Goal: Use online tool/utility

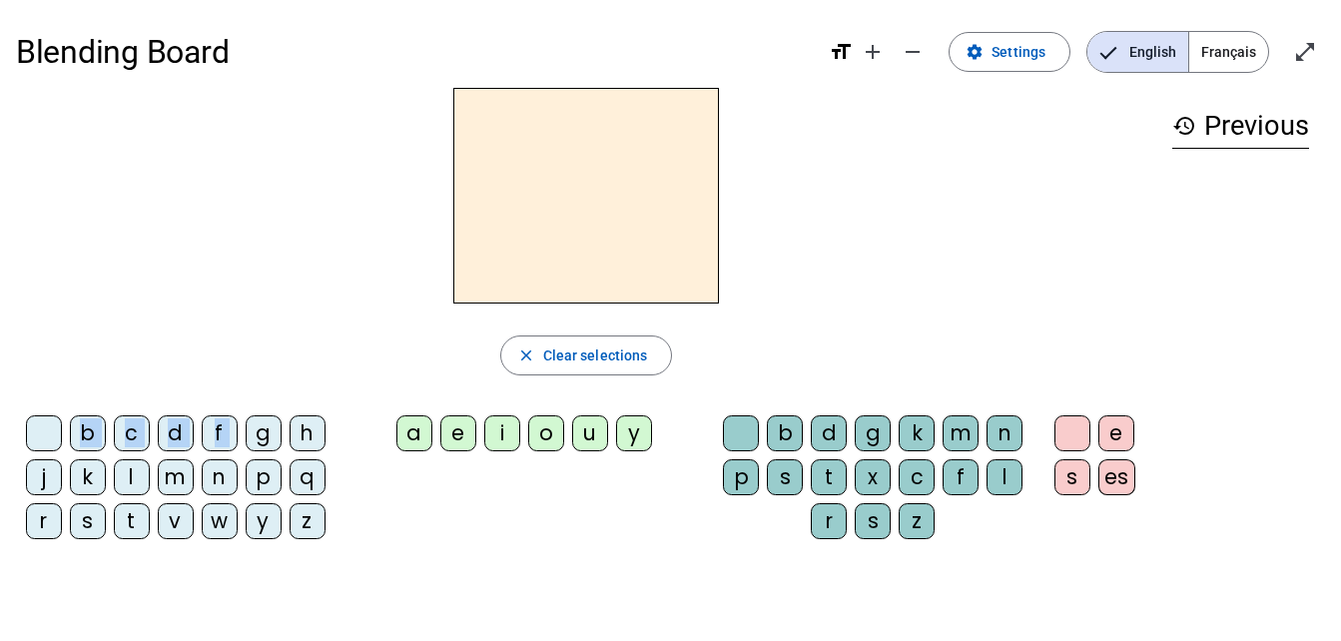
drag, startPoint x: 262, startPoint y: 437, endPoint x: 480, endPoint y: 240, distance: 294.8
click at [480, 240] on div "close Clear selections b c d f g h j k l m n p q r s t v w y z a e i o u y b d …" at bounding box center [586, 321] width 1140 height 467
click at [285, 382] on div "close Clear selections b c d f g h j k l m n p q r s t v w y z a e i o u y b d …" at bounding box center [586, 321] width 1140 height 467
click at [267, 433] on div "g" at bounding box center [264, 433] width 36 height 36
click at [418, 431] on div "a" at bounding box center [414, 433] width 36 height 36
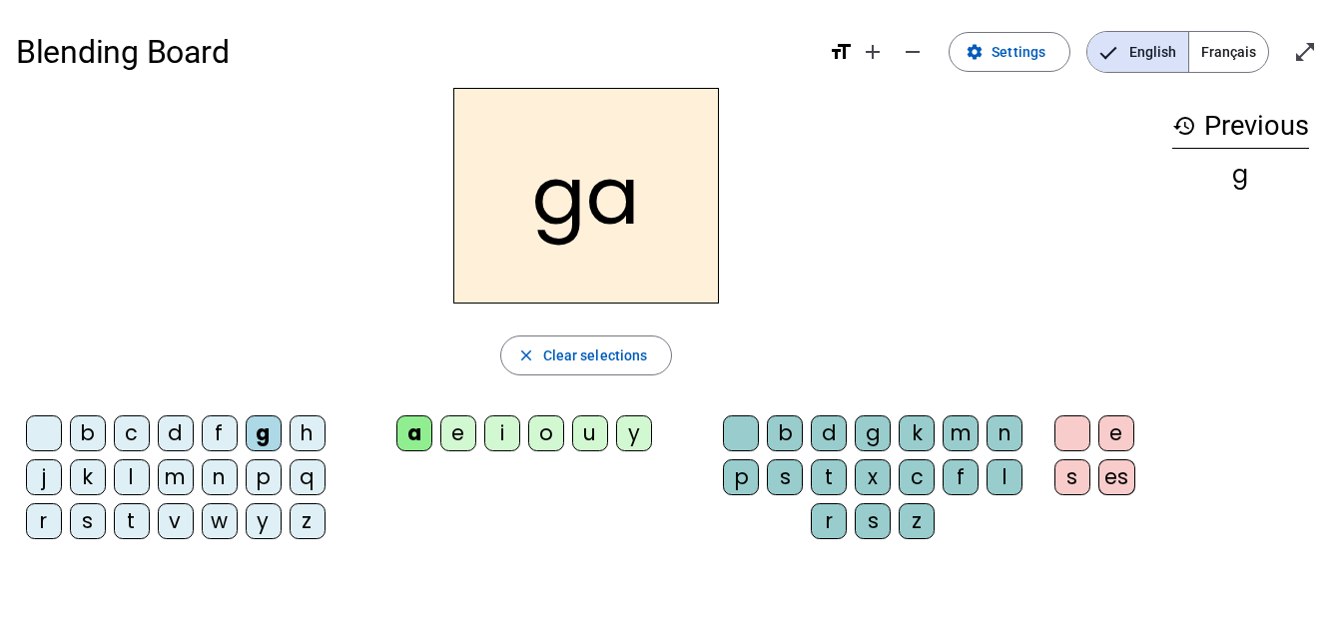
click at [585, 430] on div "u" at bounding box center [590, 433] width 36 height 36
click at [406, 434] on div "a" at bounding box center [414, 433] width 36 height 36
click at [522, 351] on mat-icon "close" at bounding box center [526, 355] width 18 height 18
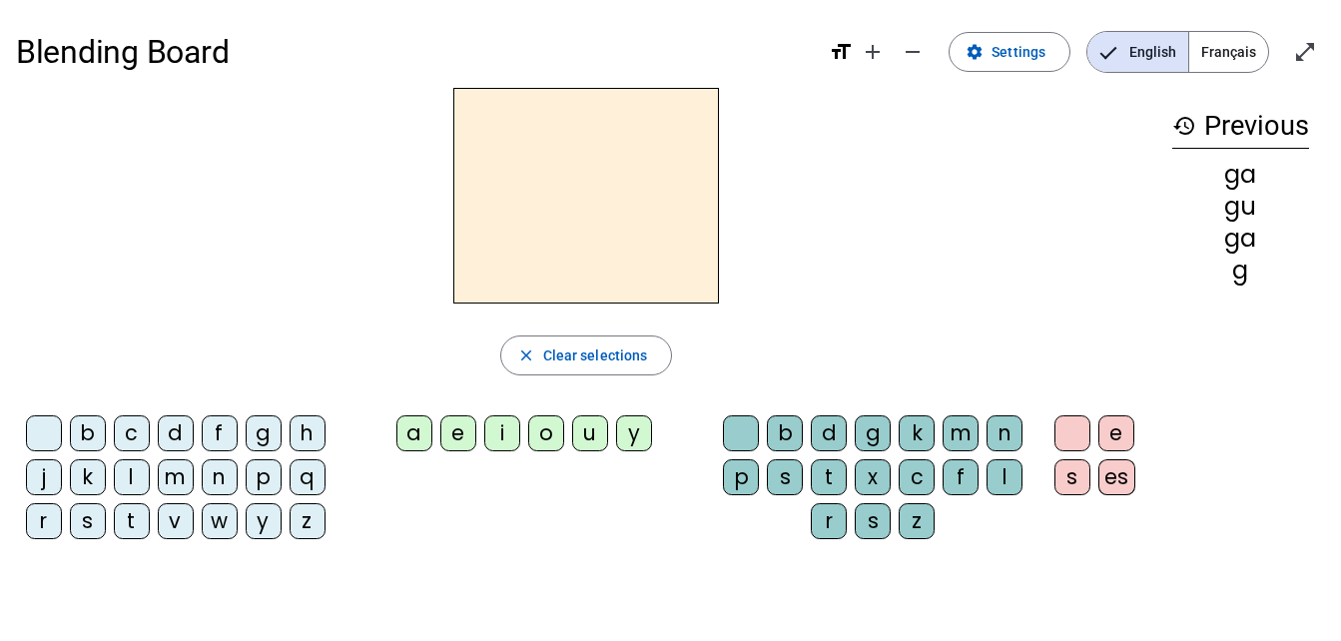
click at [261, 469] on div "p" at bounding box center [264, 477] width 36 height 36
click at [455, 432] on div "e" at bounding box center [458, 433] width 36 height 36
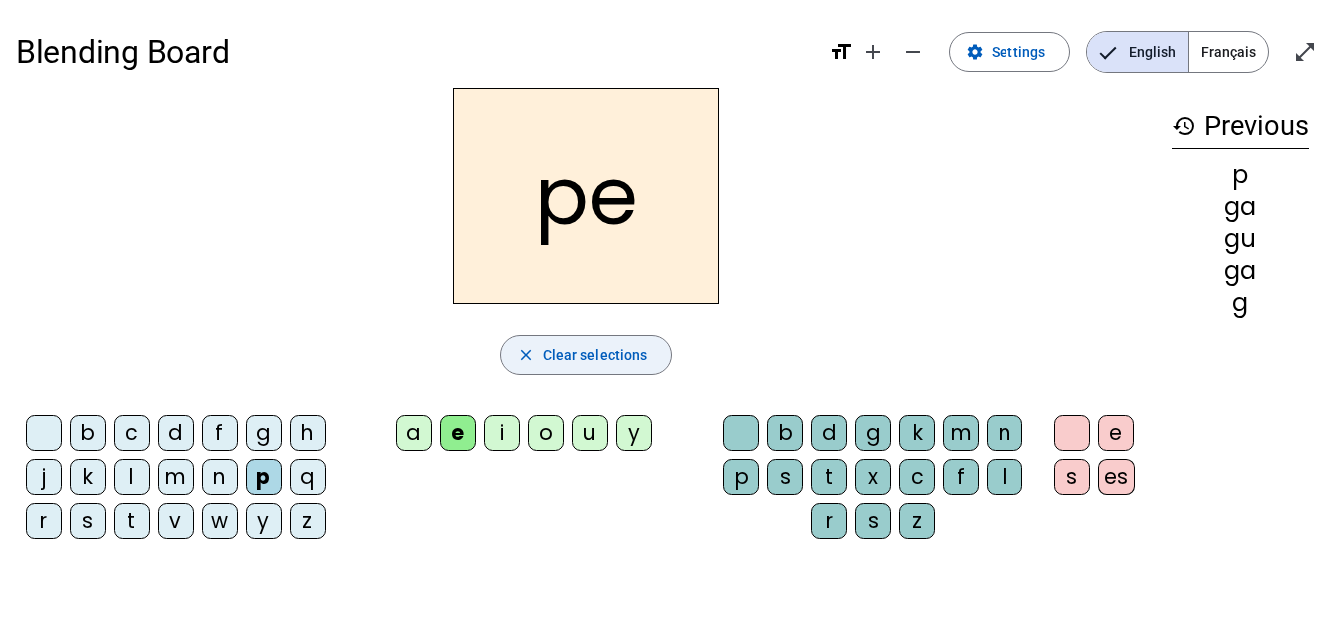
click at [531, 353] on mat-icon "close" at bounding box center [526, 355] width 18 height 18
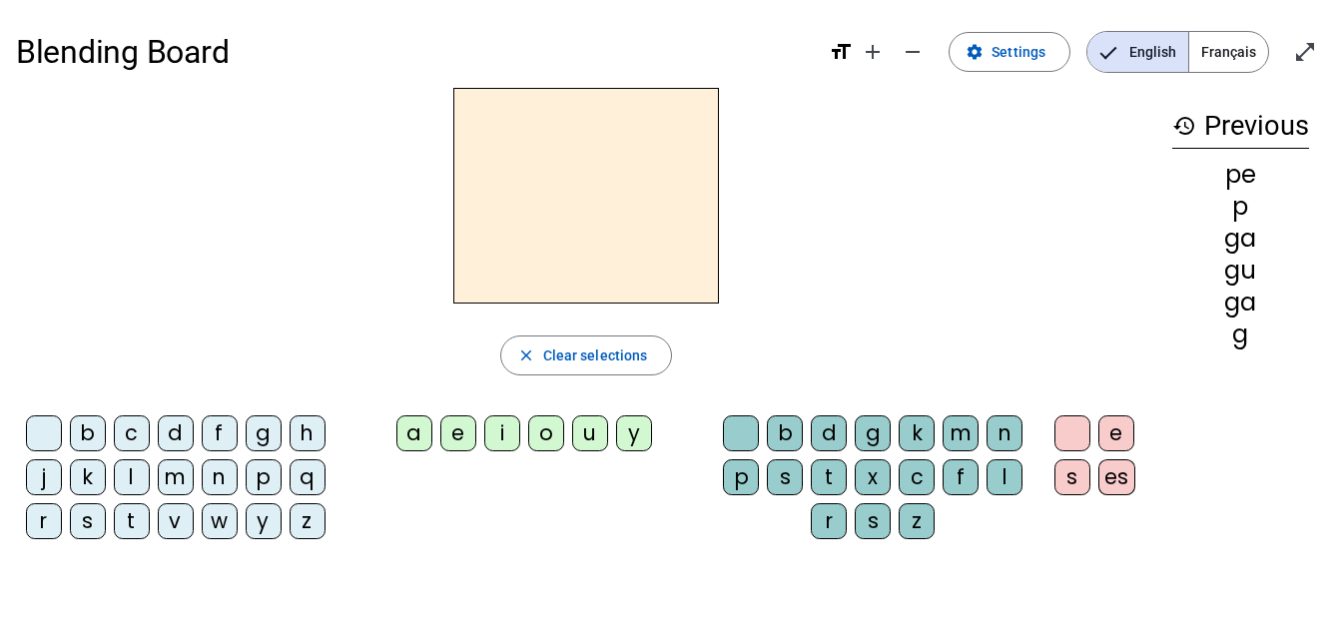
click at [92, 431] on div "b" at bounding box center [88, 433] width 36 height 36
click at [408, 431] on div "a" at bounding box center [414, 433] width 36 height 36
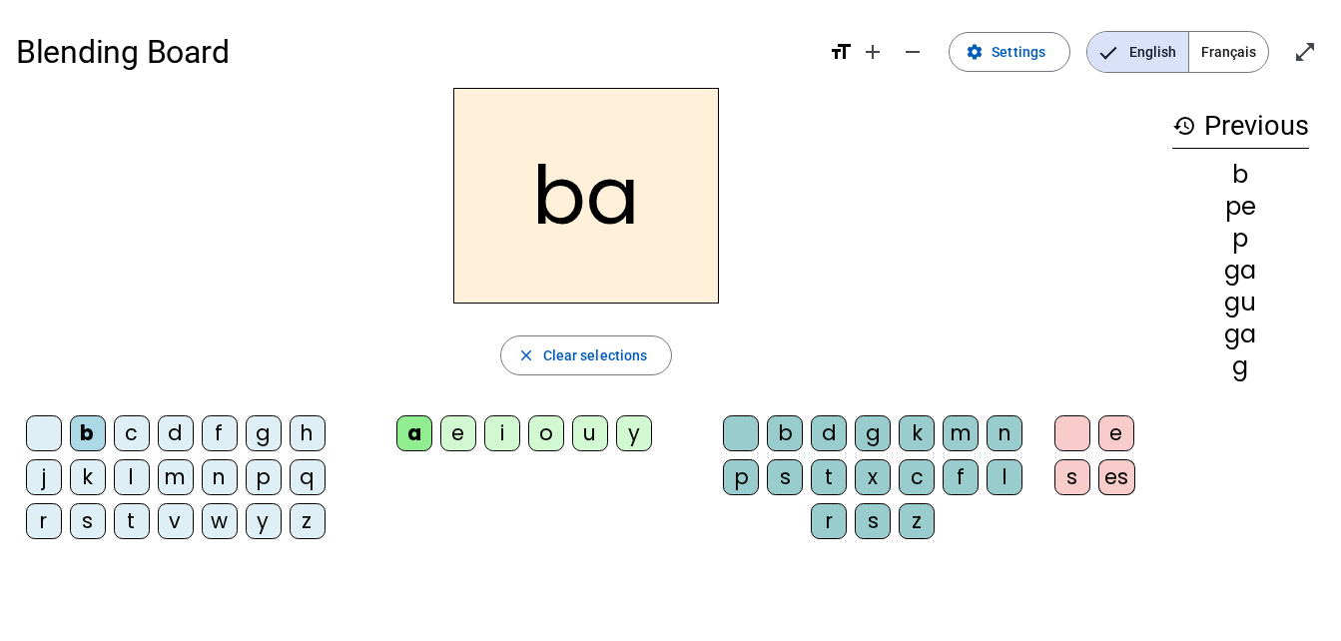
click at [795, 473] on div "s" at bounding box center [785, 477] width 36 height 36
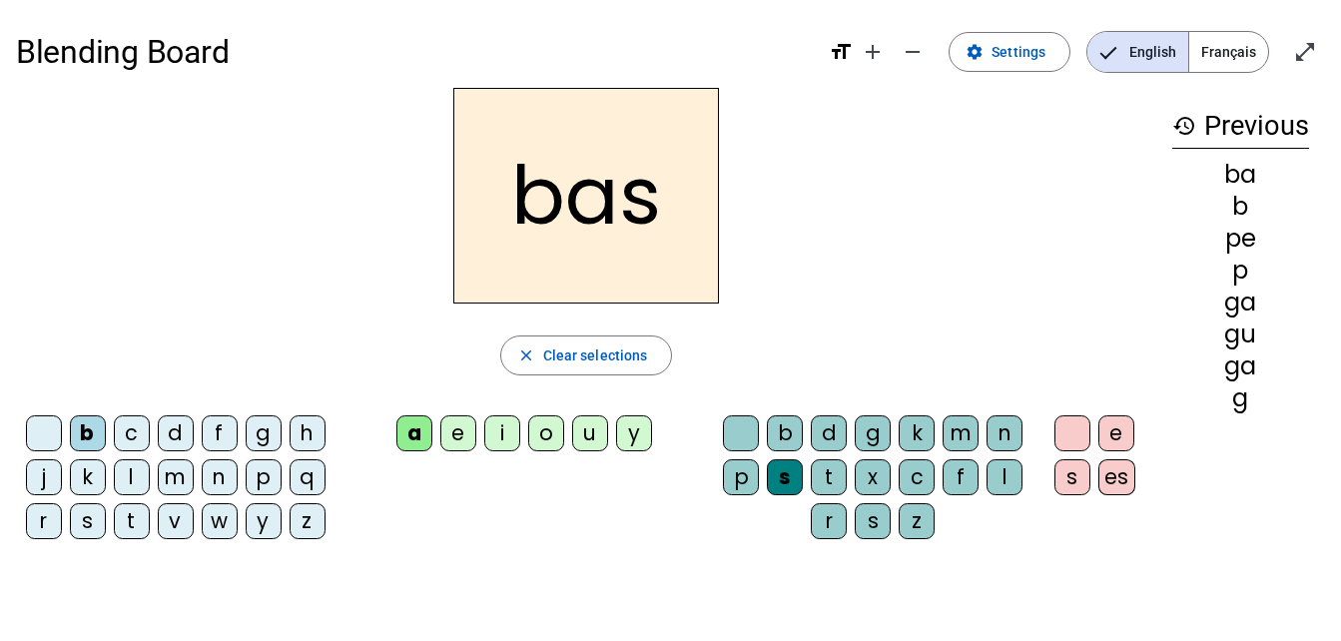
click at [43, 467] on div "j" at bounding box center [44, 477] width 36 height 36
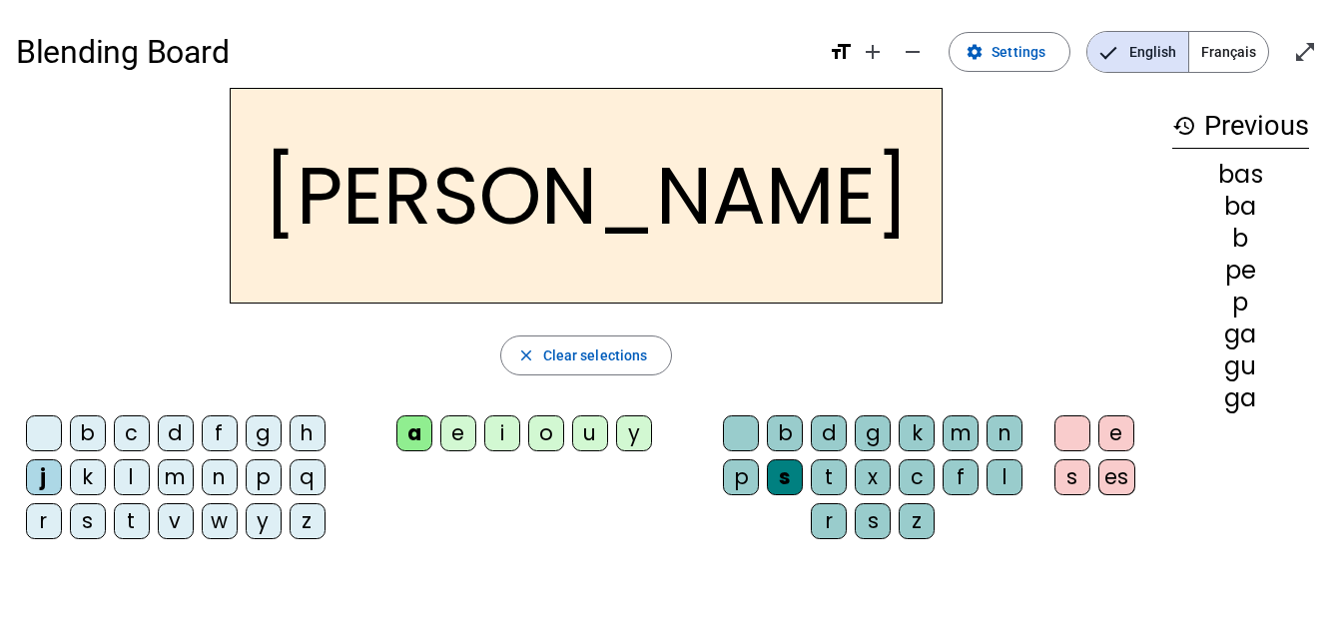
click at [139, 476] on div "l" at bounding box center [132, 477] width 36 height 36
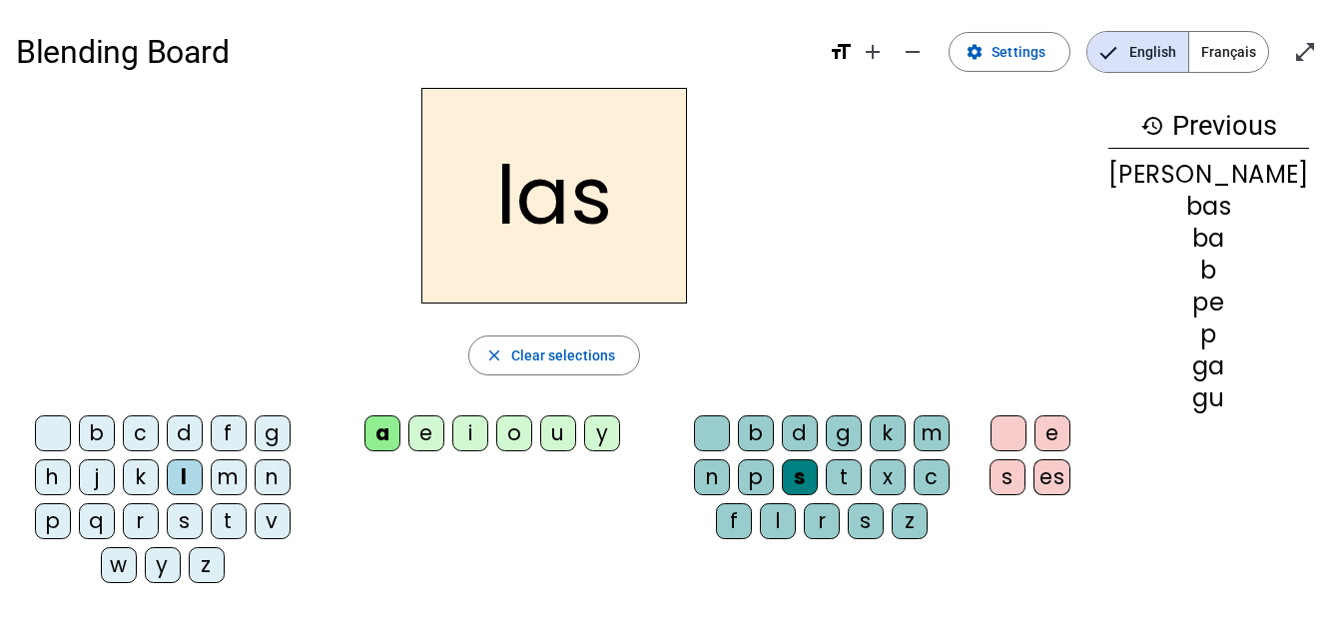
click at [211, 476] on div "m" at bounding box center [229, 477] width 36 height 36
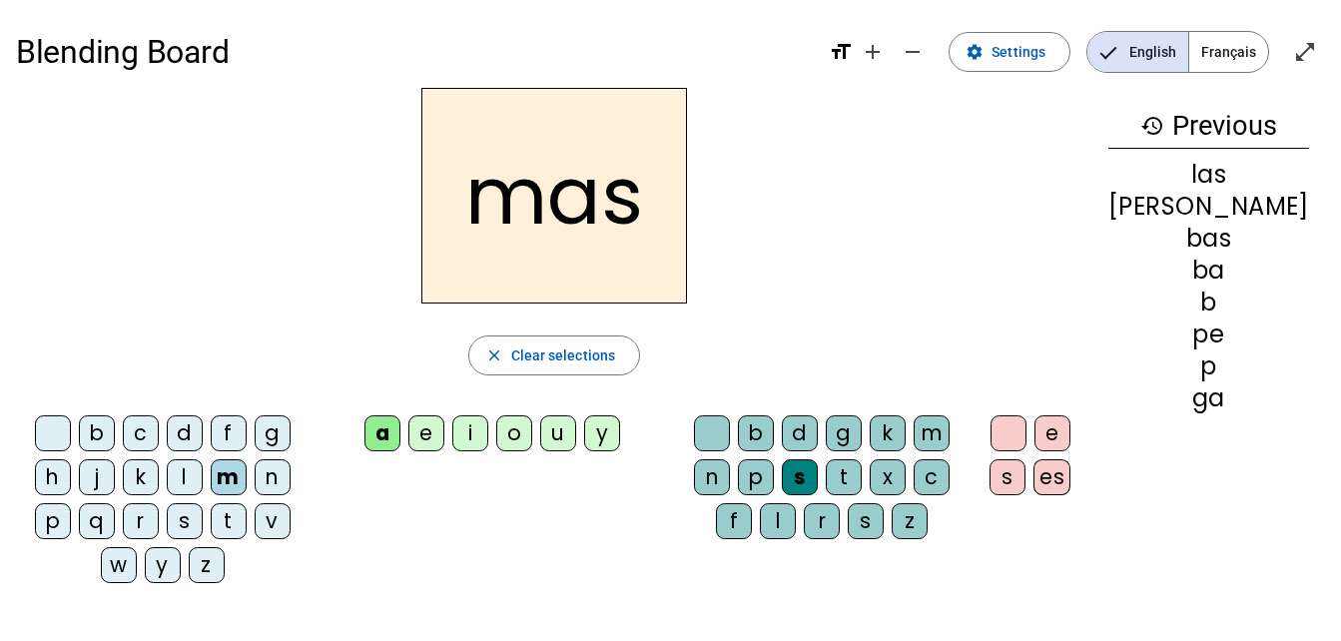
click at [255, 476] on div "n" at bounding box center [273, 477] width 36 height 36
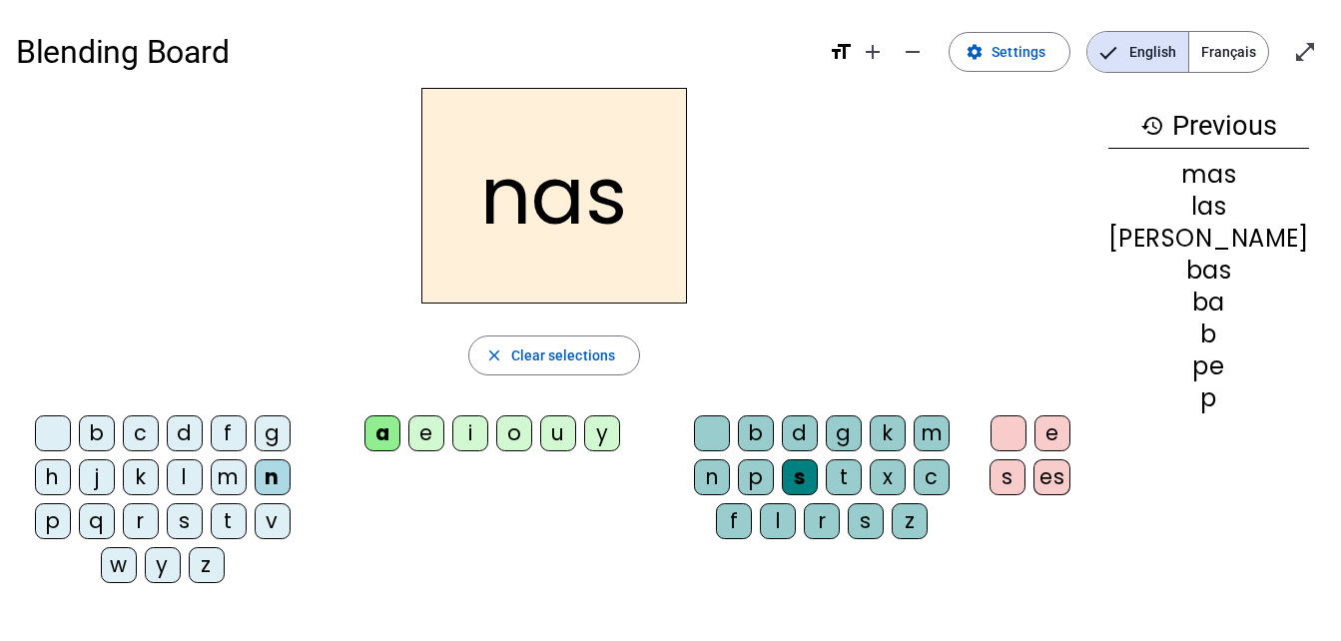
click at [71, 503] on div "p" at bounding box center [53, 521] width 36 height 36
